Goal: Task Accomplishment & Management: Manage account settings

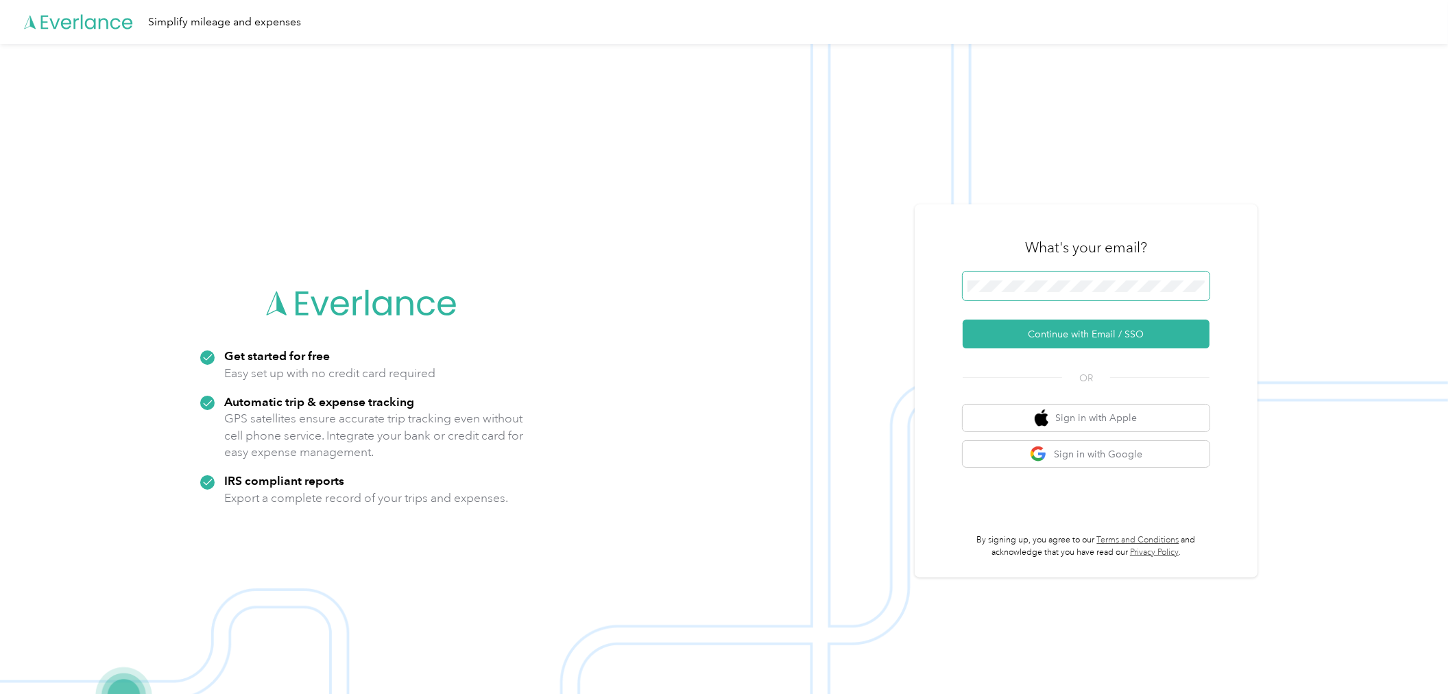
click at [1069, 274] on span at bounding box center [1086, 286] width 247 height 29
click at [1102, 334] on button "Continue with Email / SSO" at bounding box center [1086, 334] width 247 height 29
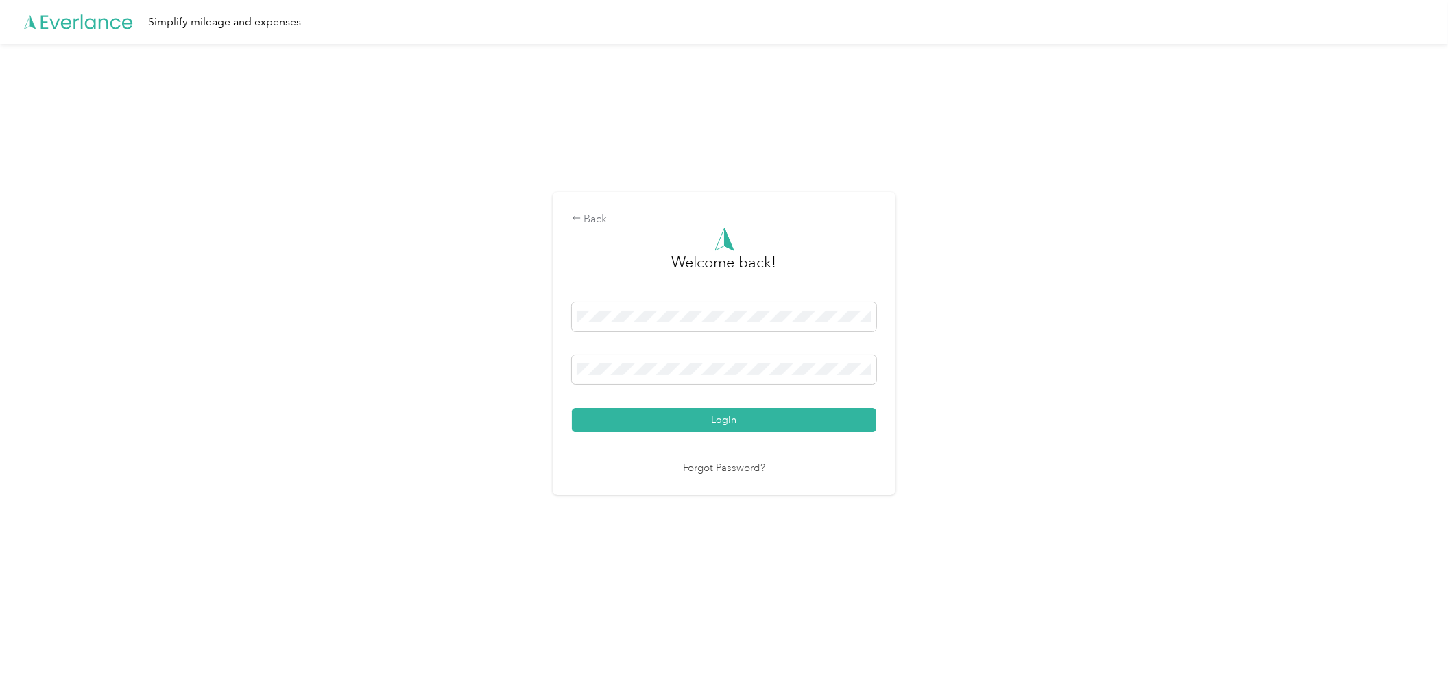
click at [679, 405] on div "Login" at bounding box center [724, 367] width 305 height 130
click at [684, 425] on button "Login" at bounding box center [724, 420] width 305 height 24
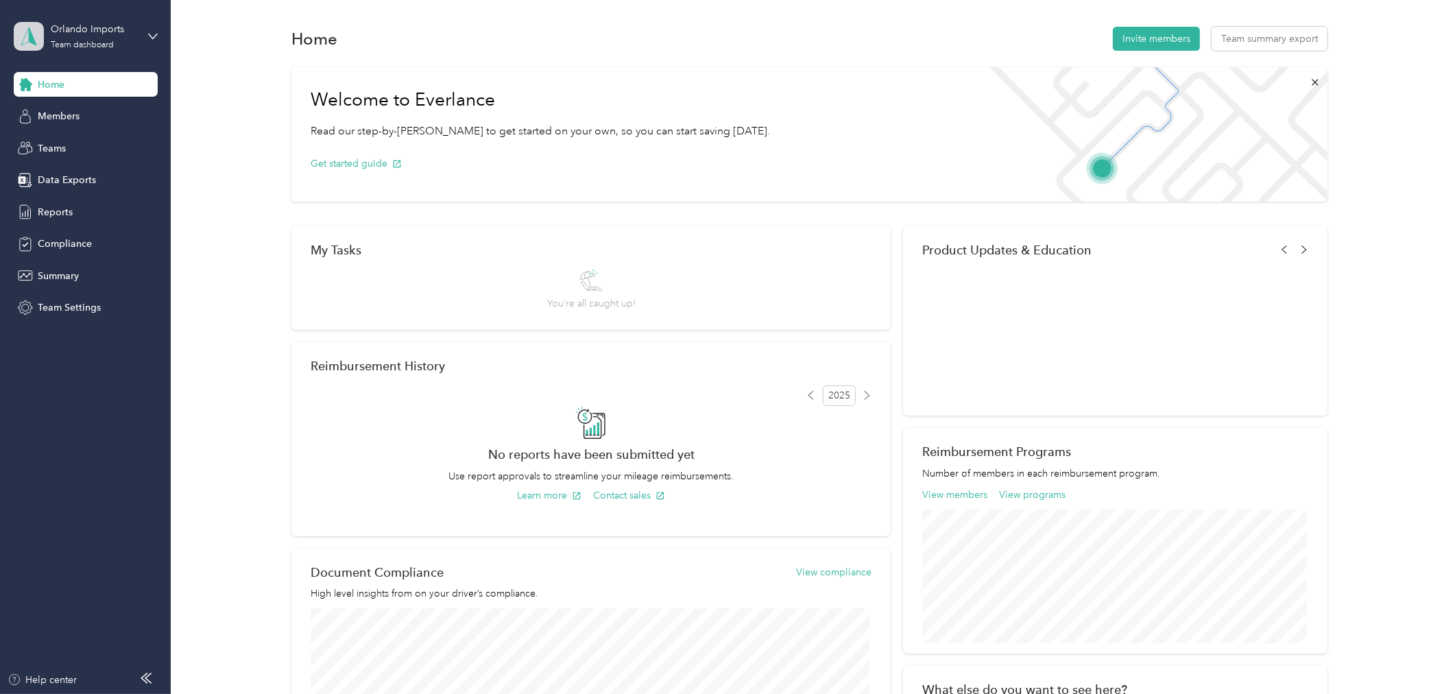
click at [27, 36] on icon at bounding box center [29, 36] width 21 height 19
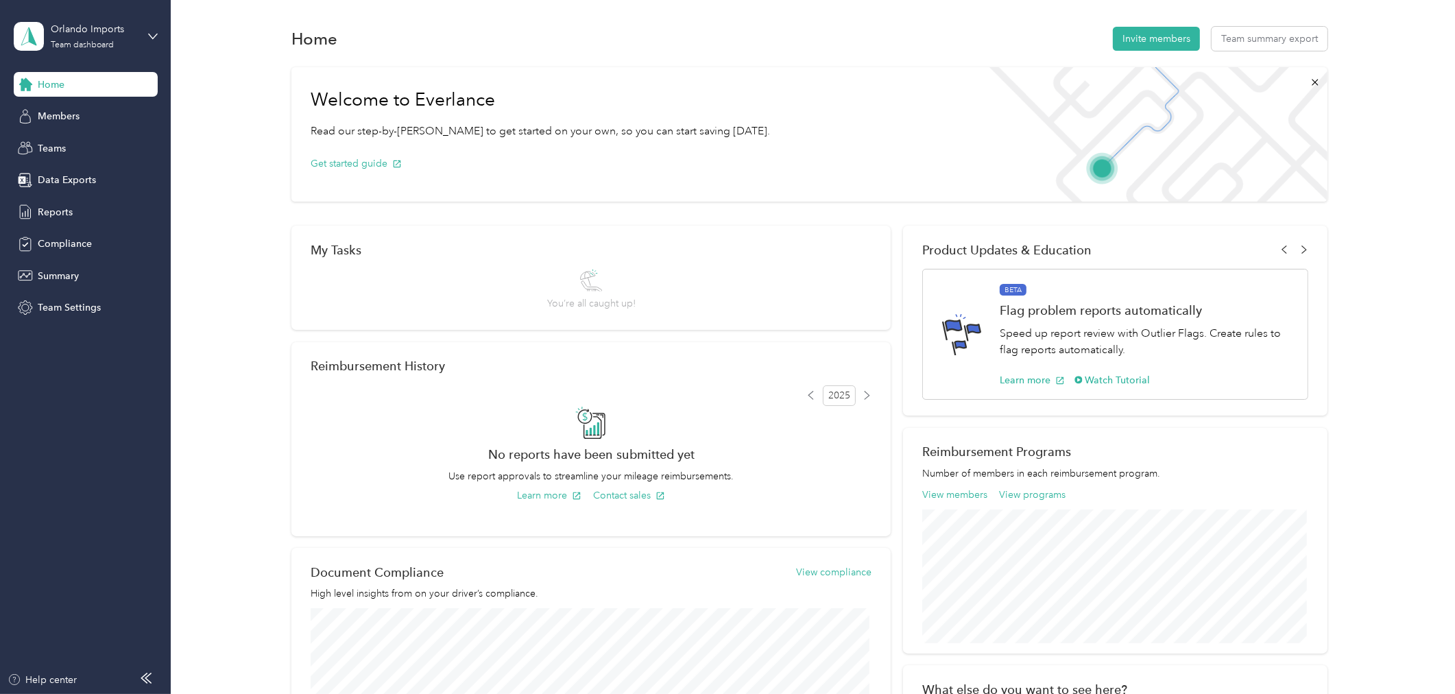
click at [64, 147] on div "Personal dashboard" at bounding box center [68, 143] width 86 height 14
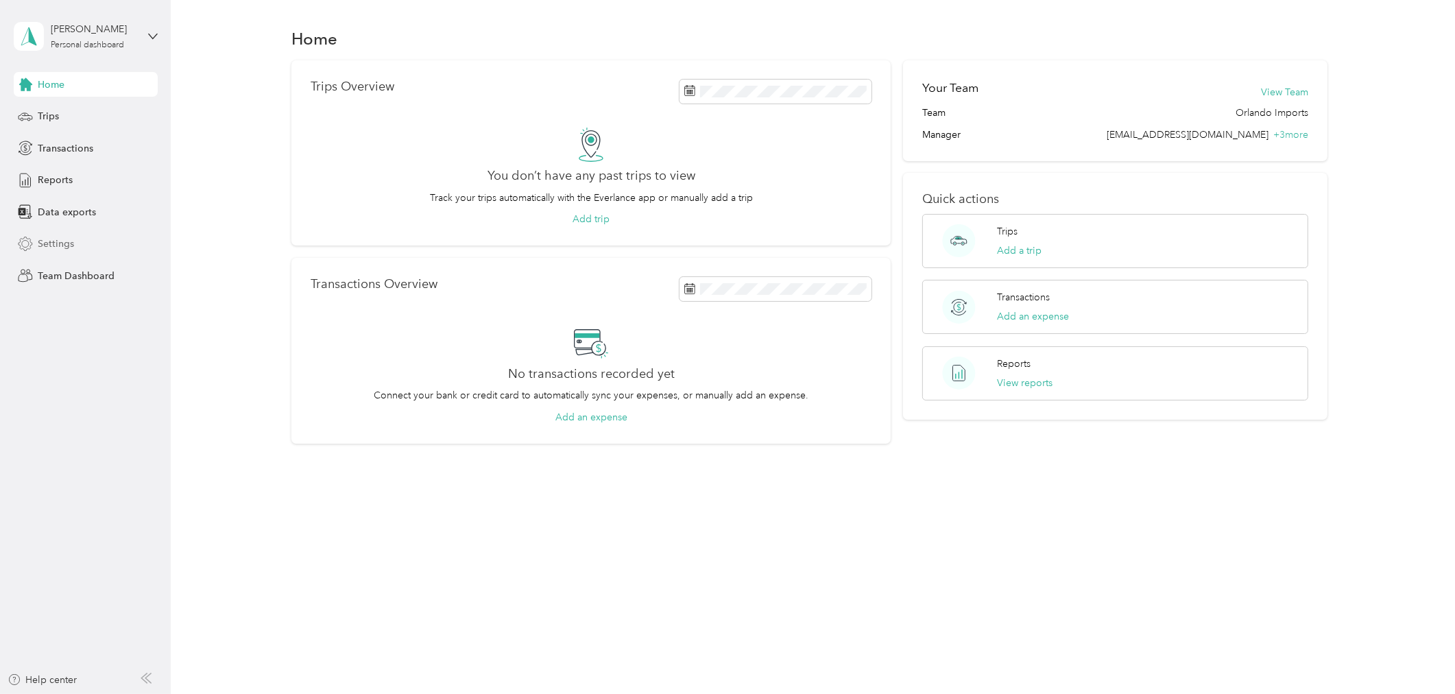
click at [65, 250] on span "Settings" at bounding box center [56, 244] width 36 height 14
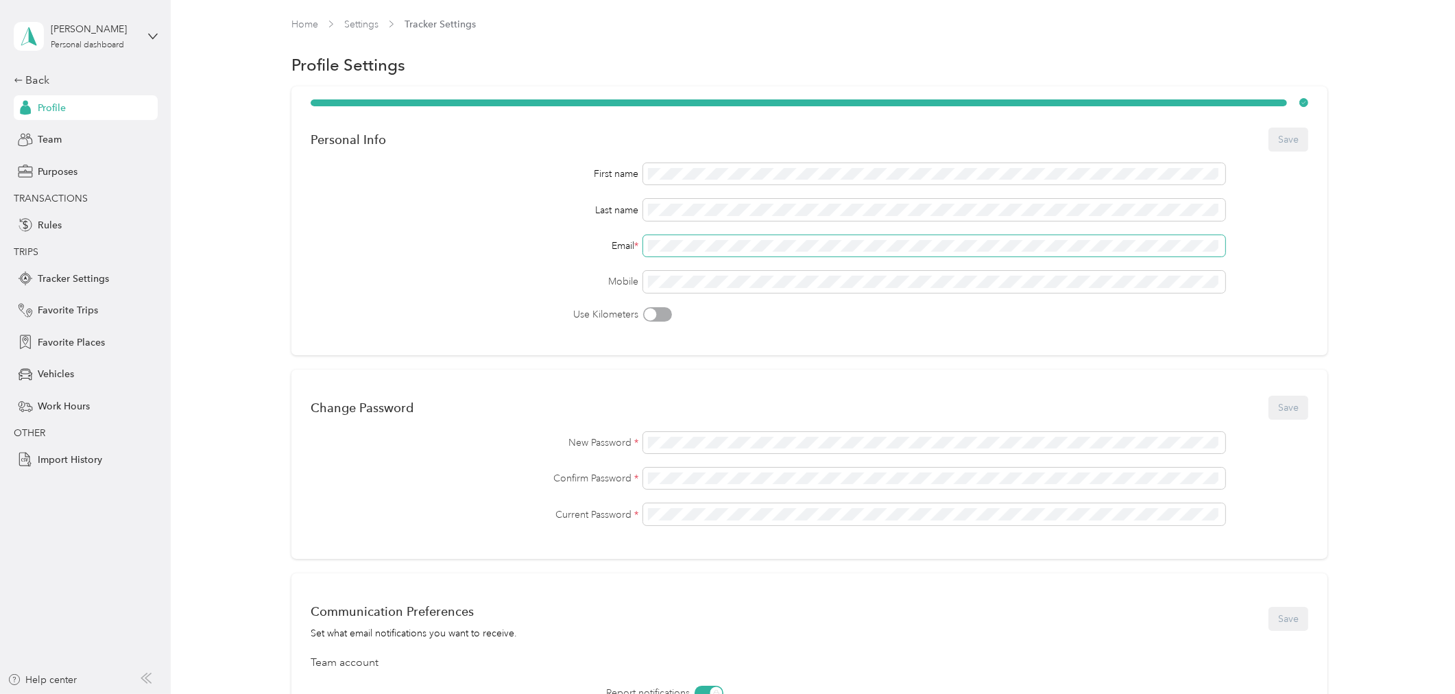
click at [632, 266] on div "First name Last name Email * Mobile Use Kilometers" at bounding box center [810, 242] width 998 height 158
click at [481, 228] on div "First name Last name Email * Mobile Use Kilometers" at bounding box center [810, 242] width 998 height 158
click at [1278, 139] on button "Save" at bounding box center [1289, 140] width 40 height 24
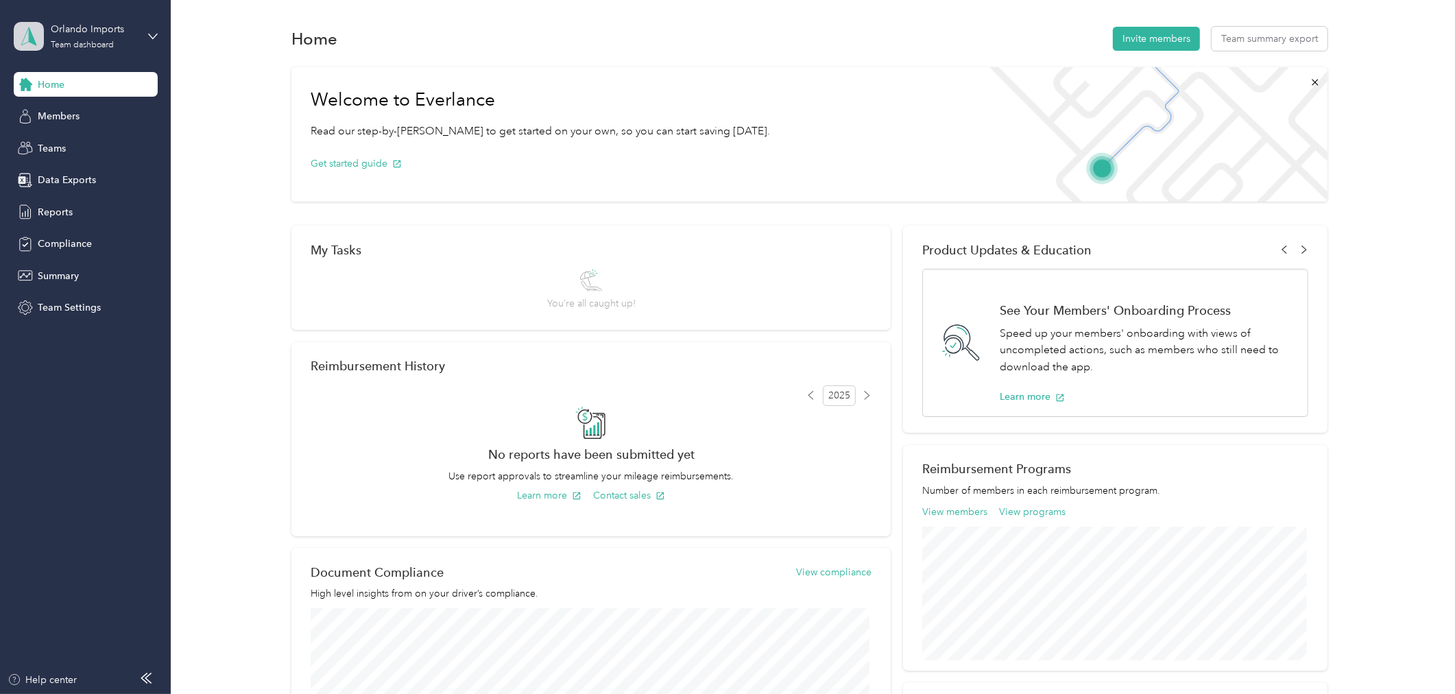
click at [32, 28] on icon at bounding box center [29, 36] width 21 height 19
click at [86, 134] on div "Personal dashboard" at bounding box center [158, 144] width 270 height 24
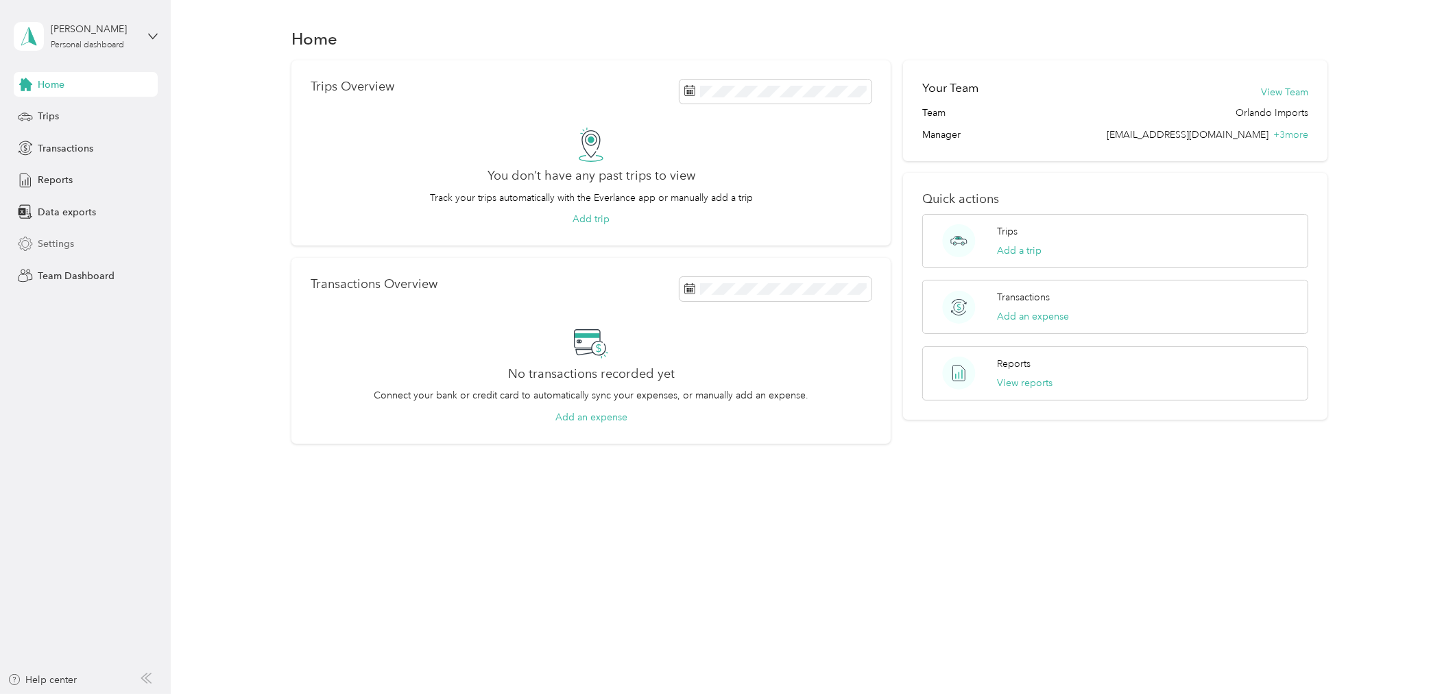
click at [42, 248] on span "Settings" at bounding box center [56, 244] width 36 height 14
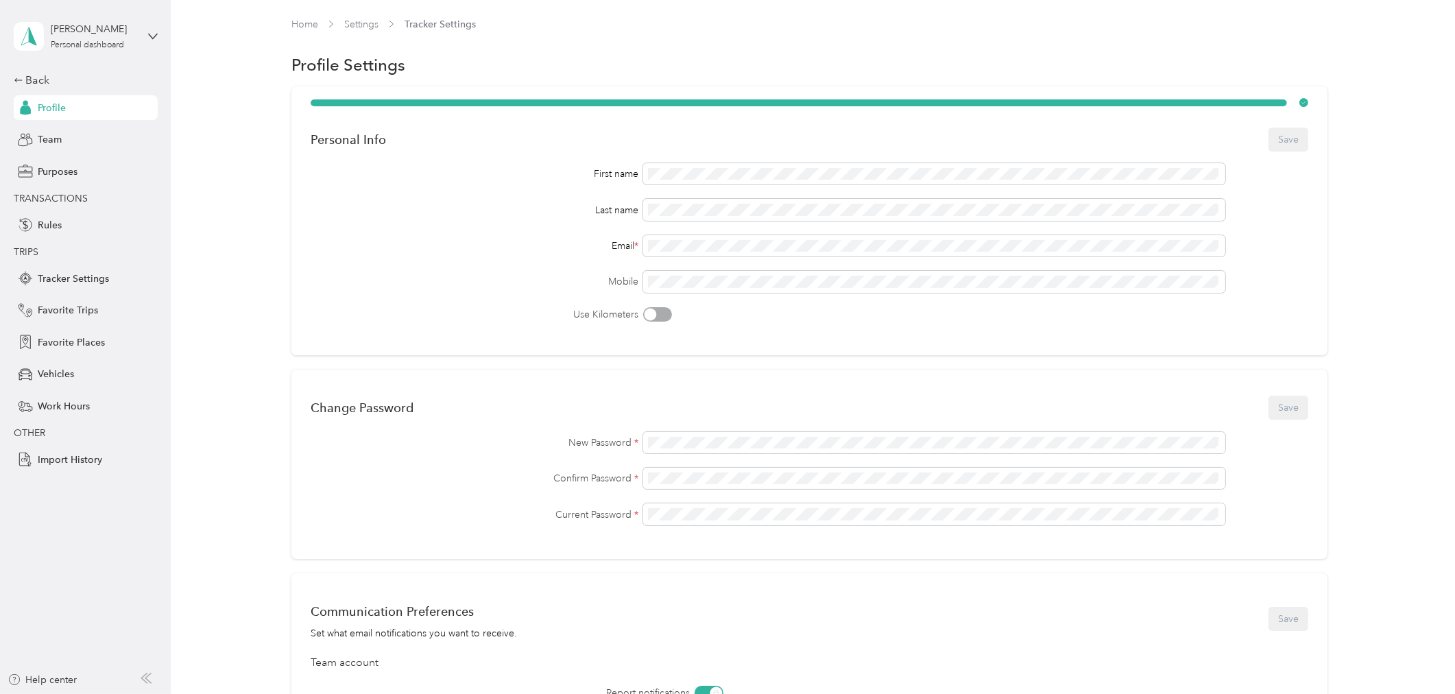
click at [1015, 602] on div "Communication Preferences Set what email notifications you want to receive. Save" at bounding box center [810, 618] width 998 height 43
